Goal: Task Accomplishment & Management: Use online tool/utility

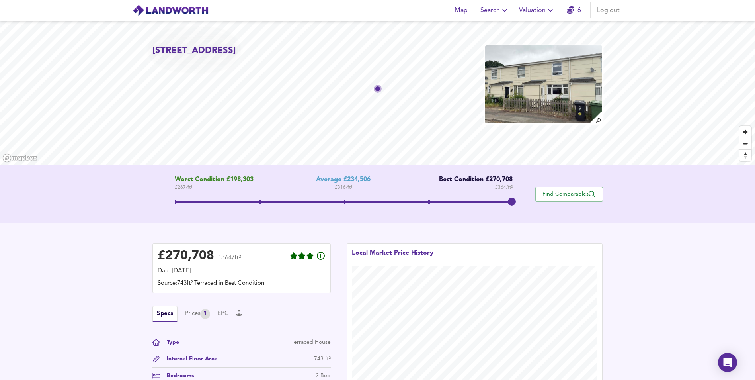
click at [528, 8] on span "Valuation" at bounding box center [537, 10] width 36 height 11
click at [543, 28] on li "New Valuation Report" at bounding box center [537, 29] width 95 height 14
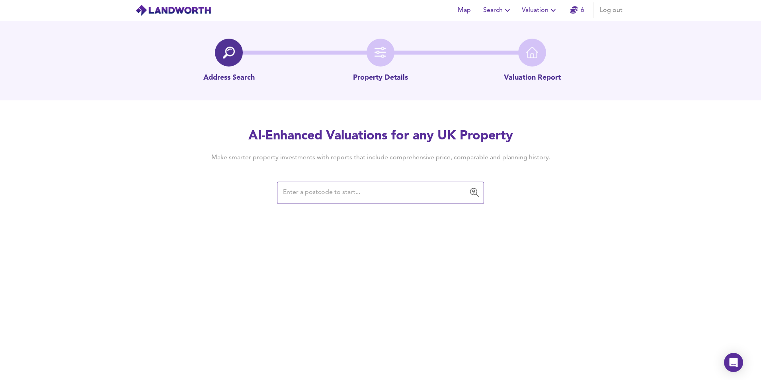
click at [355, 193] on input "text" at bounding box center [375, 192] width 188 height 15
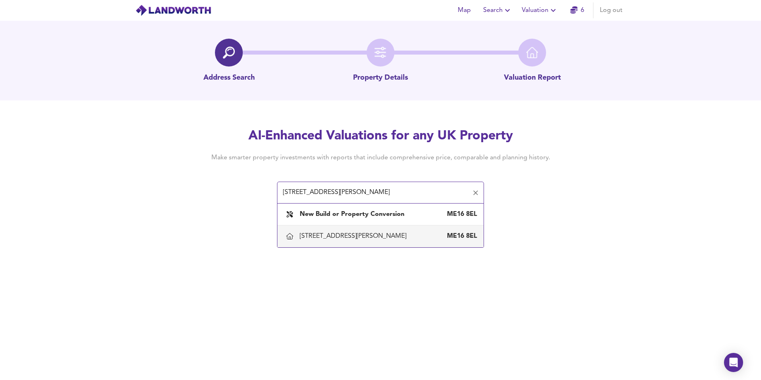
click at [400, 236] on div "[STREET_ADDRESS][PERSON_NAME]" at bounding box center [355, 236] width 110 height 9
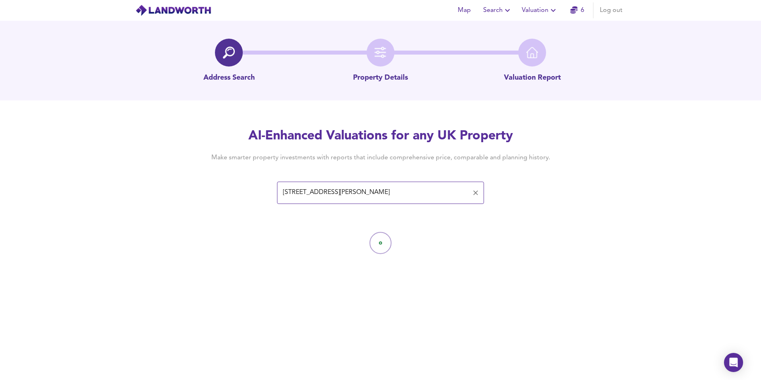
type input "[STREET_ADDRESS][PERSON_NAME]"
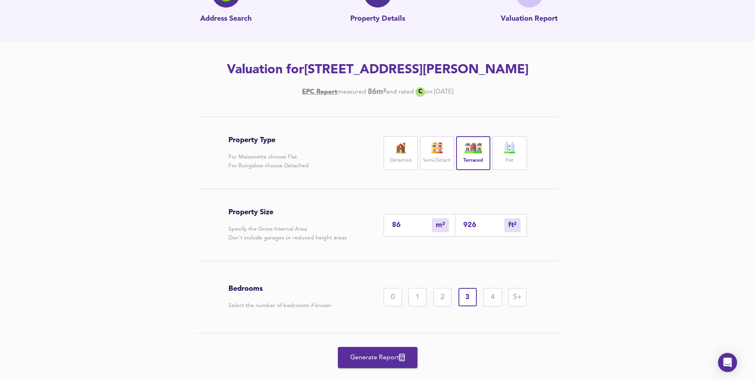
scroll to position [76, 0]
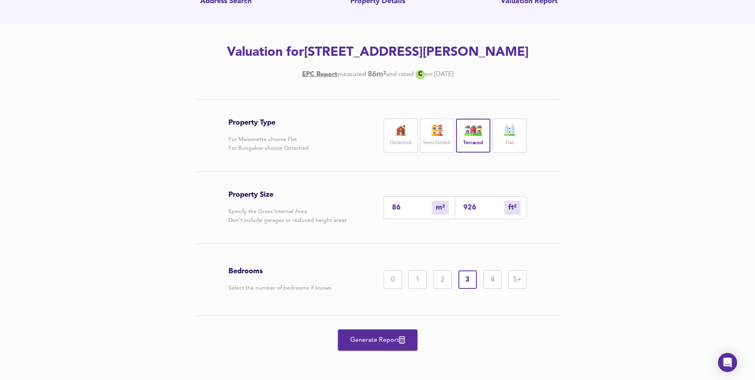
click at [408, 203] on input "86" at bounding box center [412, 207] width 40 height 8
click at [374, 335] on span "Generate Report" at bounding box center [378, 339] width 64 height 11
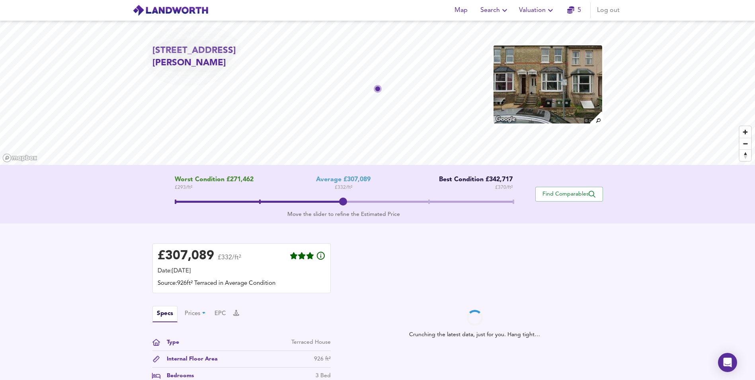
click at [178, 200] on span at bounding box center [344, 202] width 338 height 14
